Goal: Task Accomplishment & Management: Complete application form

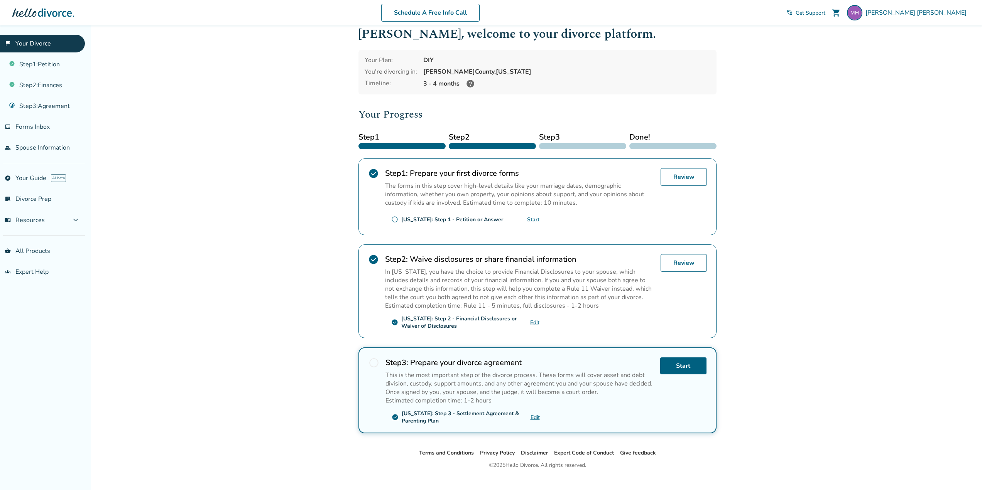
scroll to position [25, 0]
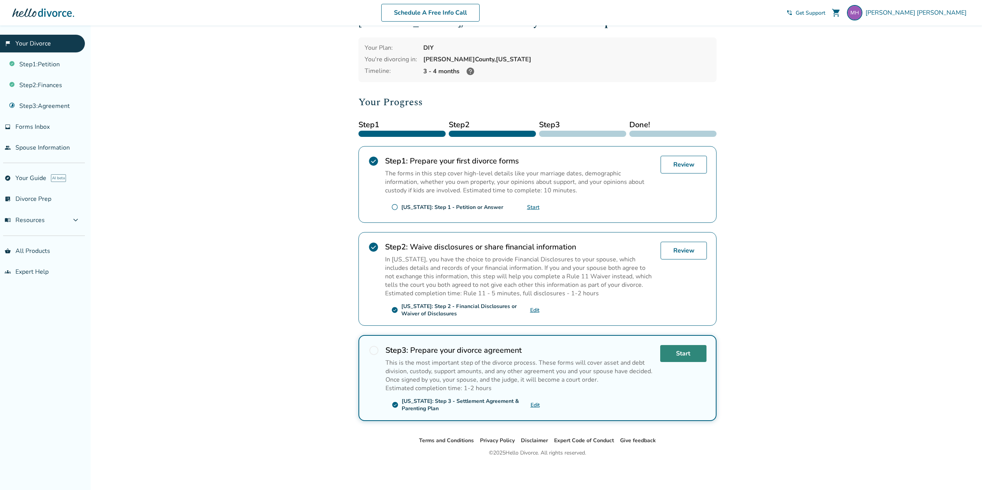
click at [683, 351] on link "Start" at bounding box center [683, 353] width 46 height 17
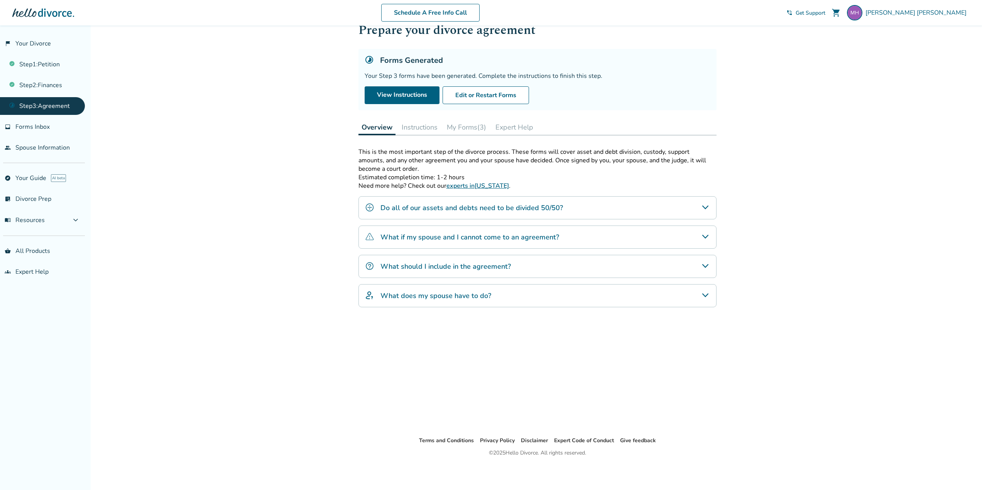
click at [707, 209] on icon "Do all of our assets and debts need to be divided 50/50?" at bounding box center [704, 207] width 9 height 9
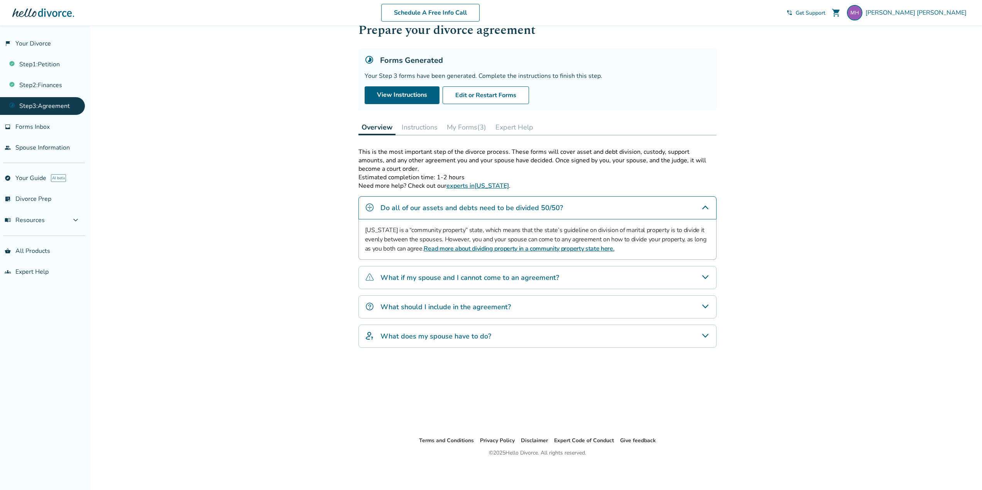
click at [707, 209] on icon "Do all of our assets and debts need to be divided 50/50?" at bounding box center [705, 208] width 6 height 4
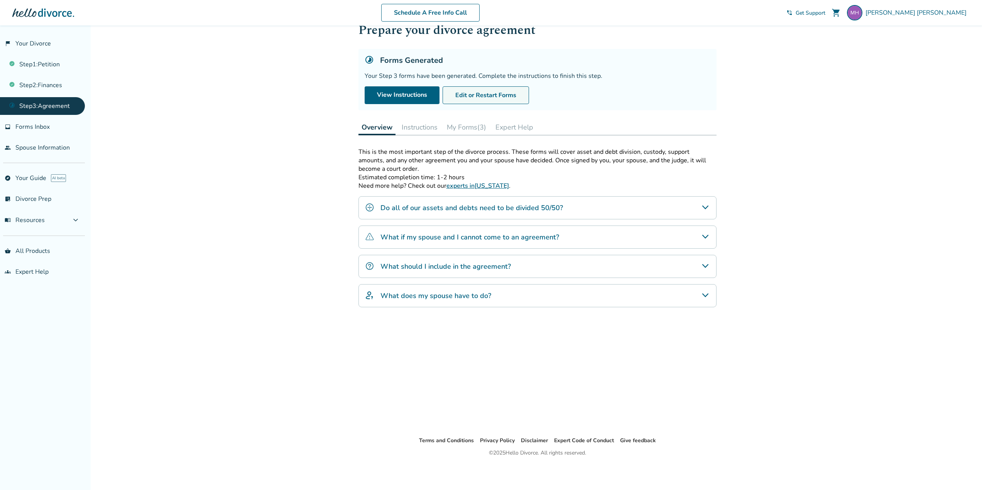
click at [491, 93] on button "Edit or Restart Forms" at bounding box center [485, 95] width 86 height 18
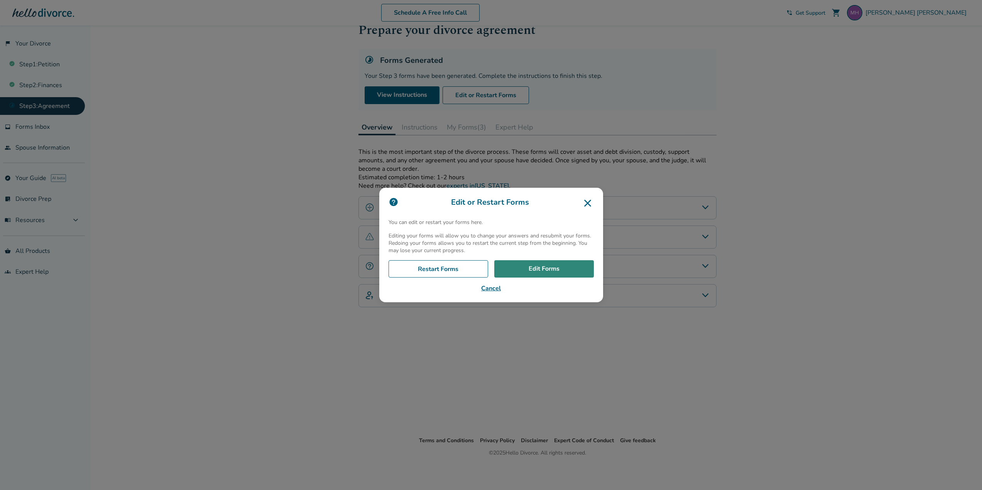
click at [544, 272] on link "Edit Forms" at bounding box center [544, 269] width 100 height 18
